Goal: Navigation & Orientation: Find specific page/section

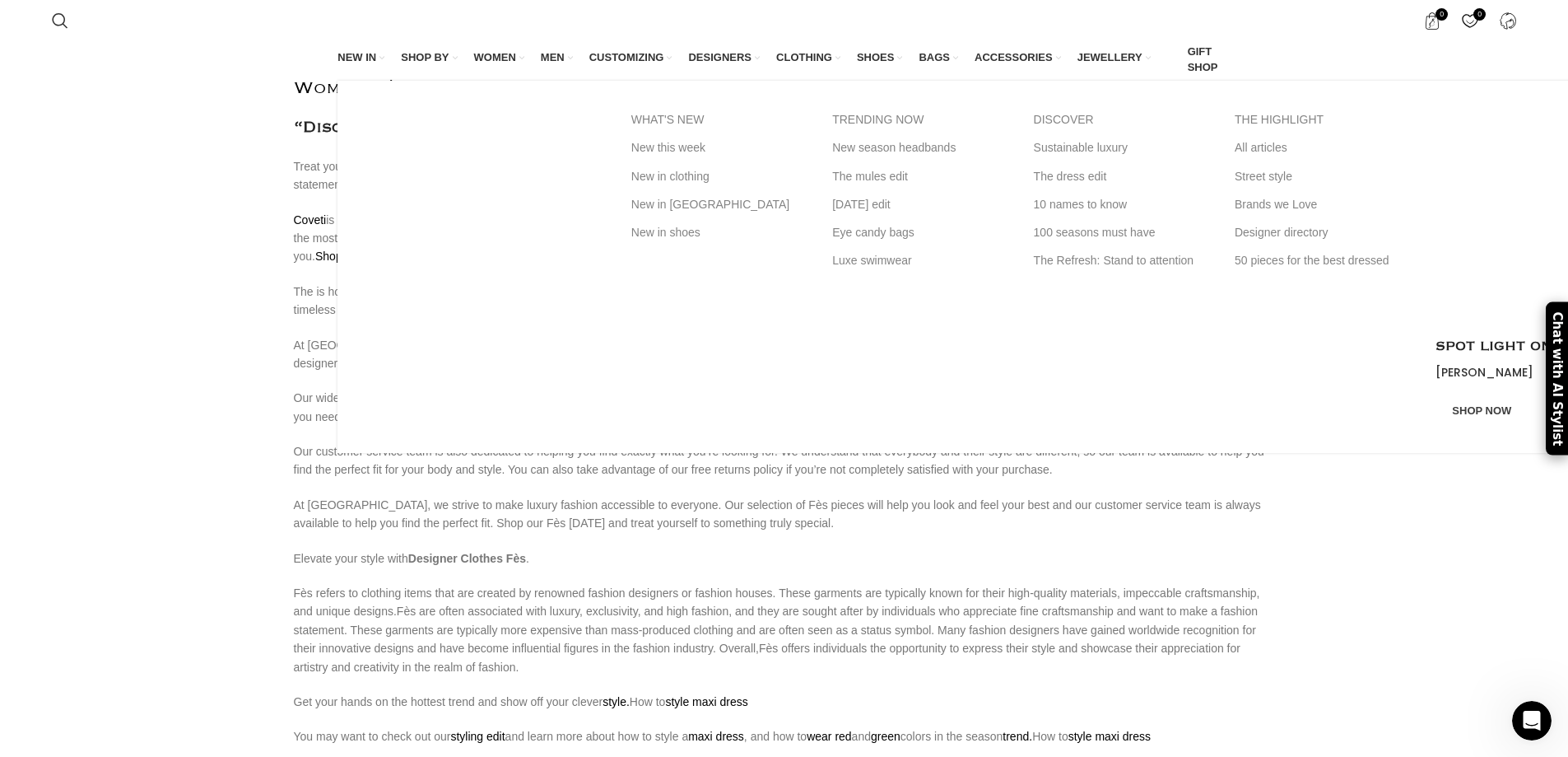
click at [358, 57] on span "NEW IN" at bounding box center [357, 58] width 39 height 15
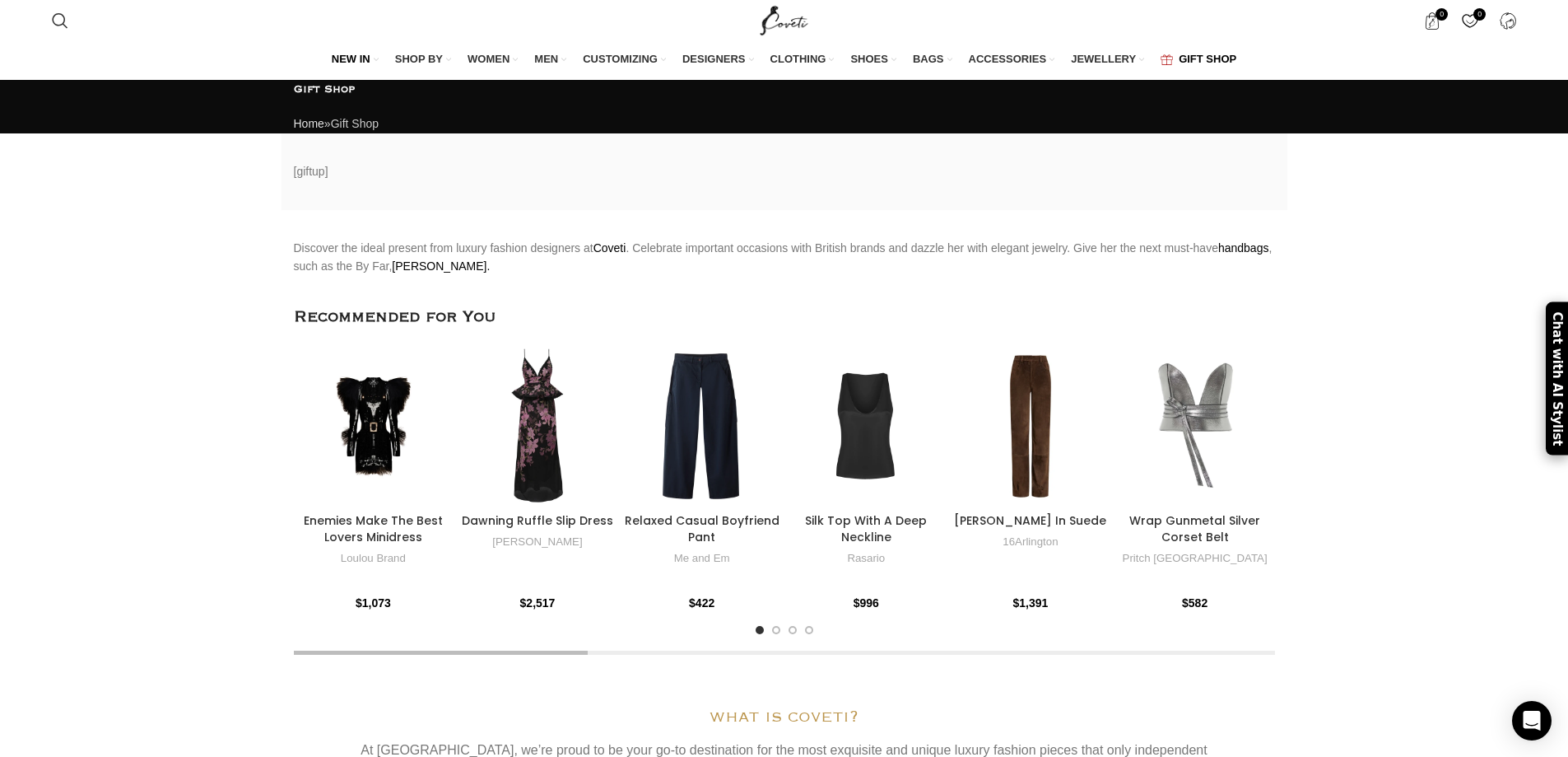
click at [345, 173] on div "[giftup]" at bounding box center [784, 171] width 1006 height 76
